Goal: Task Accomplishment & Management: Use online tool/utility

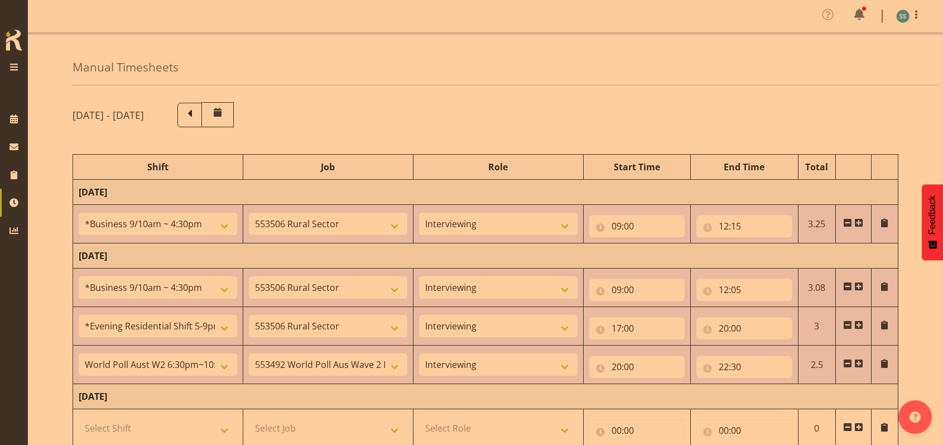
select select "26078"
select select "10587"
select select "47"
select select "26078"
select select "10587"
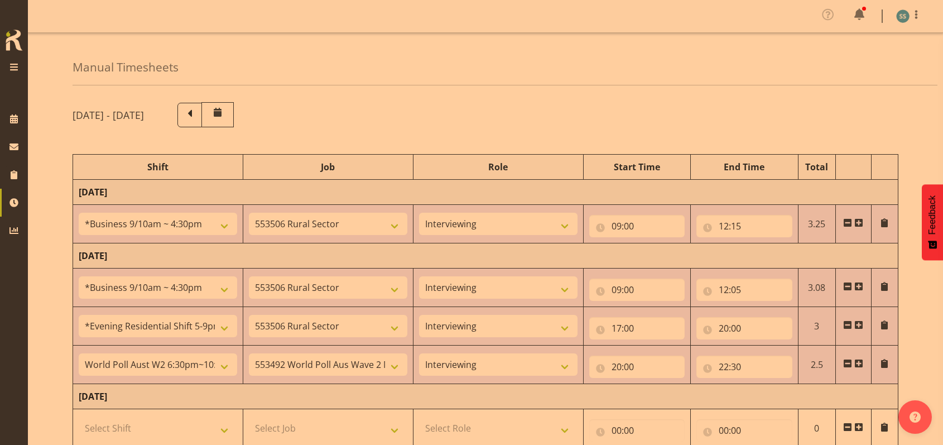
select select "47"
select select "48116"
select select "10587"
select select "47"
select select "56692"
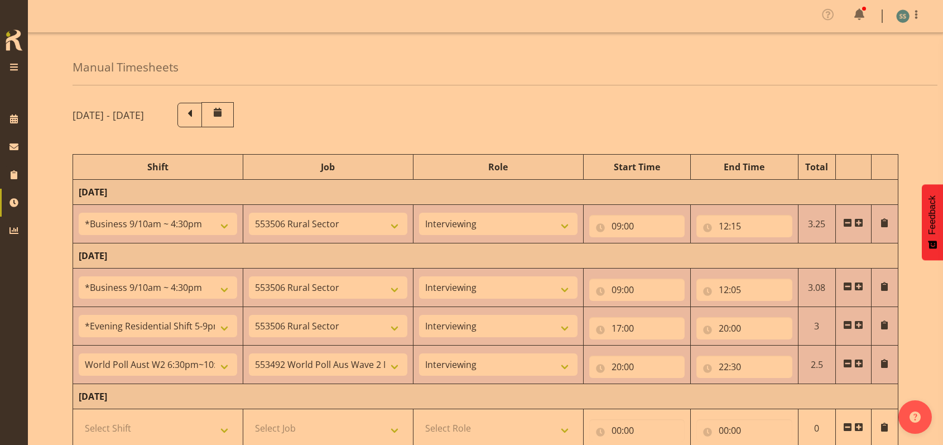
select select "10499"
select select "47"
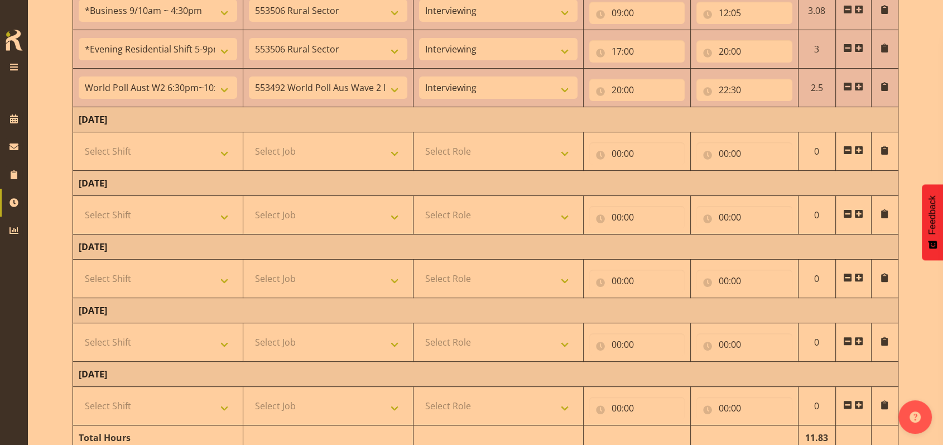
scroll to position [255, 0]
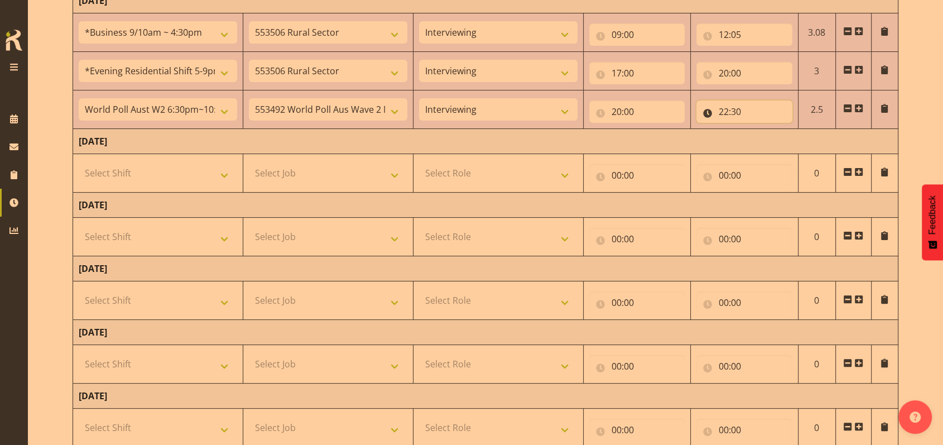
click at [738, 113] on input "22:30" at bounding box center [744, 111] width 96 height 22
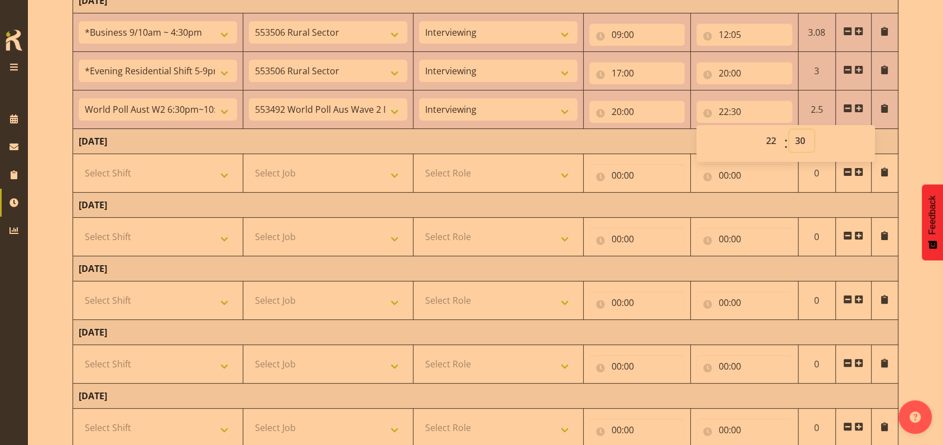
click at [798, 141] on select "00 01 02 03 04 05 06 07 08 09 10 11 12 13 14 15 16 17 18 19 20 21 22 23 24 25 2…" at bounding box center [801, 140] width 25 height 22
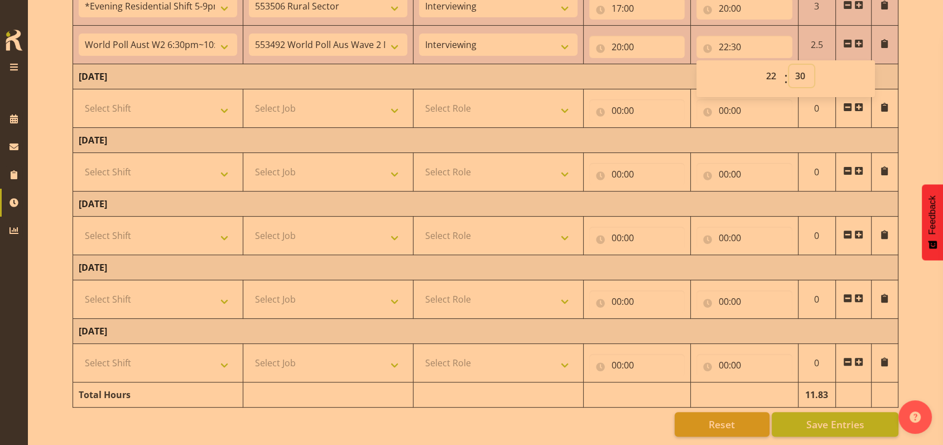
click at [805, 69] on select "00 01 02 03 04 05 06 07 08 09 10 11 12 13 14 15 16 17 18 19 20 21 22 23 24 25 2…" at bounding box center [801, 76] width 25 height 22
select select "45"
click at [789, 65] on select "00 01 02 03 04 05 06 07 08 09 10 11 12 13 14 15 16 17 18 19 20 21 22 23 24 25 2…" at bounding box center [801, 76] width 25 height 22
type input "22:45"
click at [820, 417] on span "Save Entries" at bounding box center [835, 424] width 58 height 15
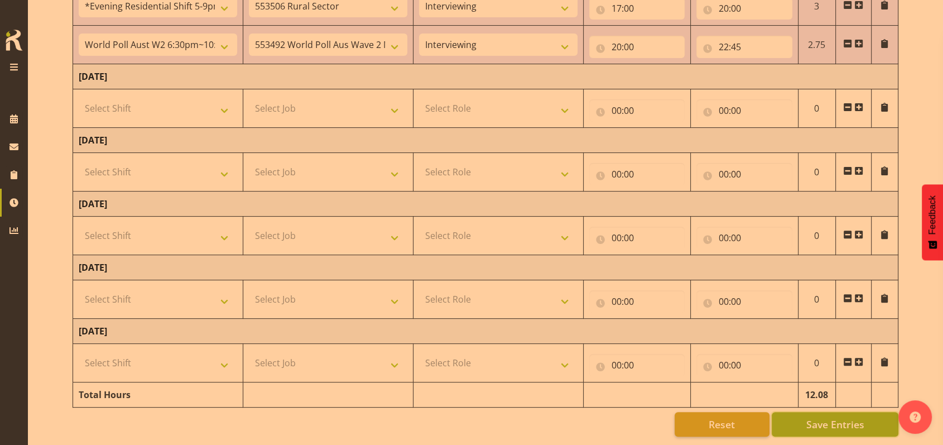
click at [822, 412] on button "Save Entries" at bounding box center [835, 424] width 127 height 25
click at [810, 420] on span "Save Entries" at bounding box center [835, 424] width 58 height 15
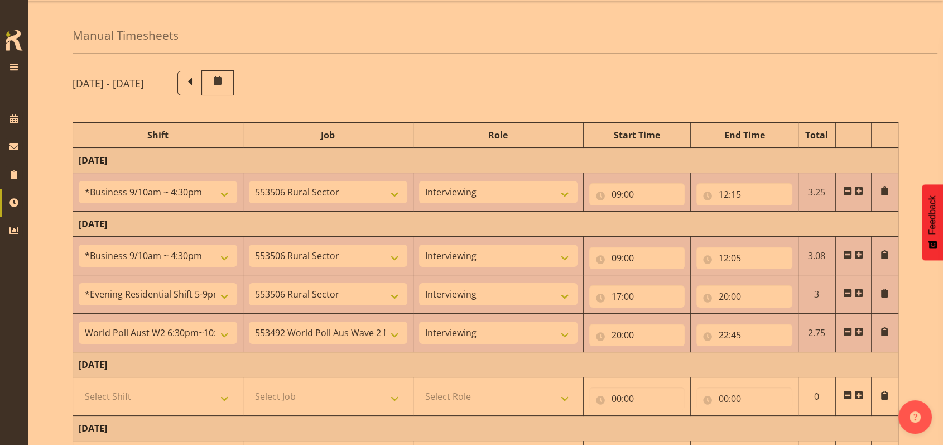
scroll to position [0, 0]
